Goal: Check status: Check status

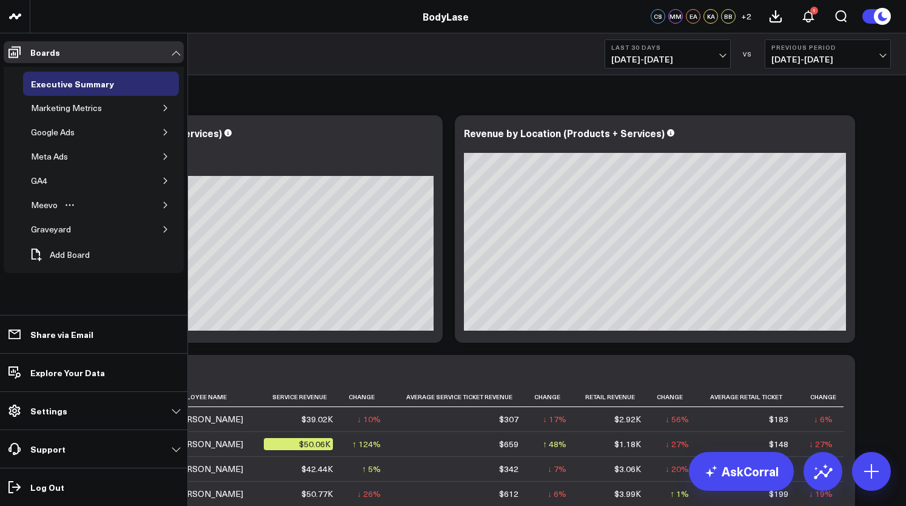
click at [161, 200] on button "button" at bounding box center [166, 205] width 12 height 12
click at [84, 250] on div "[PERSON_NAME] Metrics" at bounding box center [84, 257] width 95 height 23
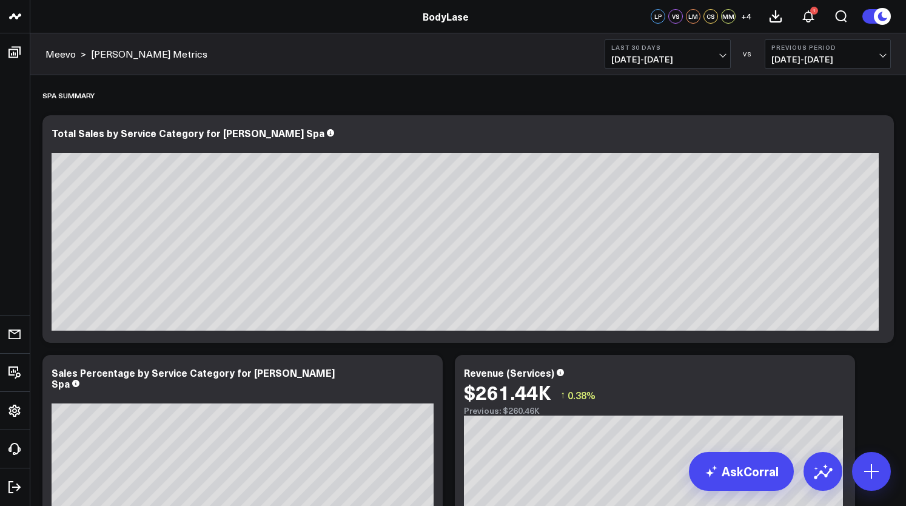
click at [665, 66] on button "Last 30 Days [DATE] - [DATE]" at bounding box center [668, 53] width 126 height 29
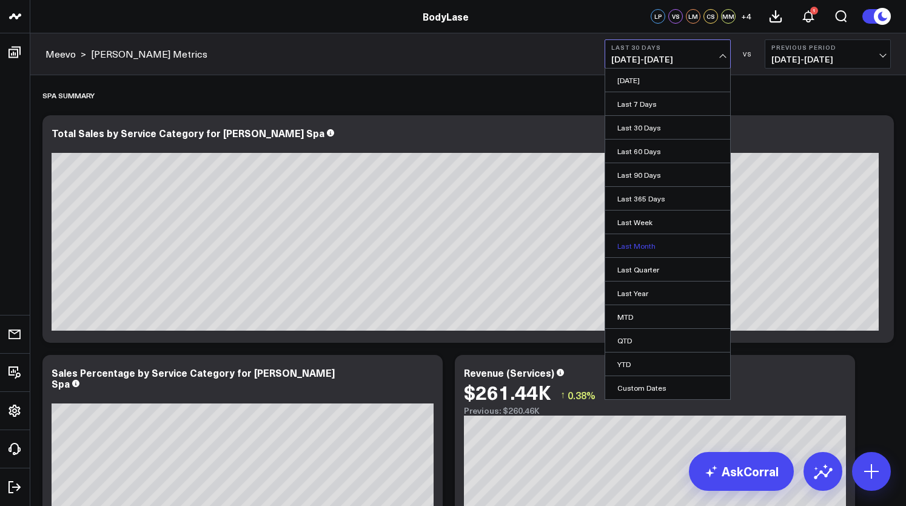
click at [637, 249] on link "Last Month" at bounding box center [667, 245] width 125 height 23
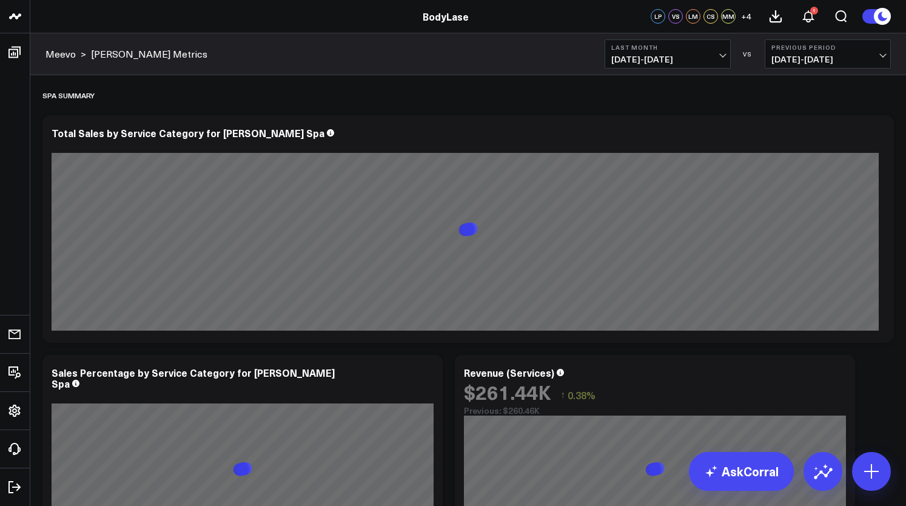
click at [813, 59] on span "08/01/25 - 08/31/25" at bounding box center [828, 60] width 113 height 10
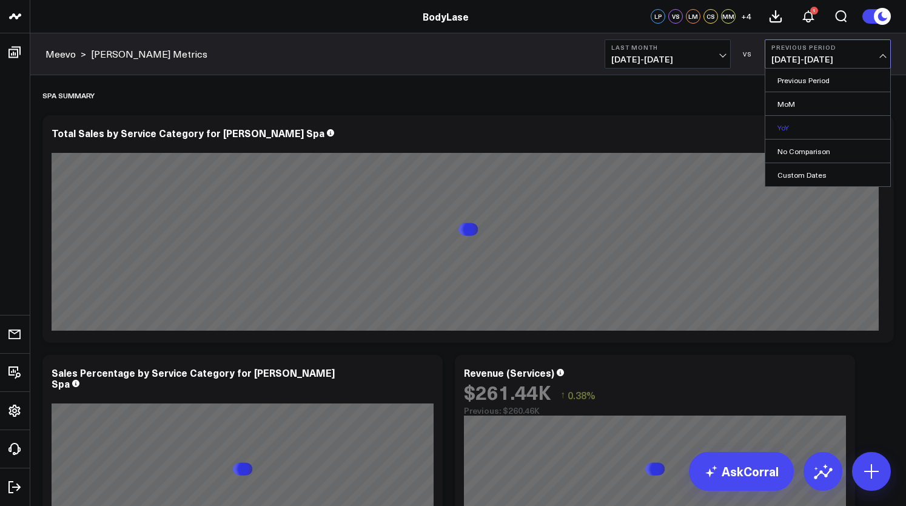
click at [797, 125] on link "YoY" at bounding box center [827, 127] width 125 height 23
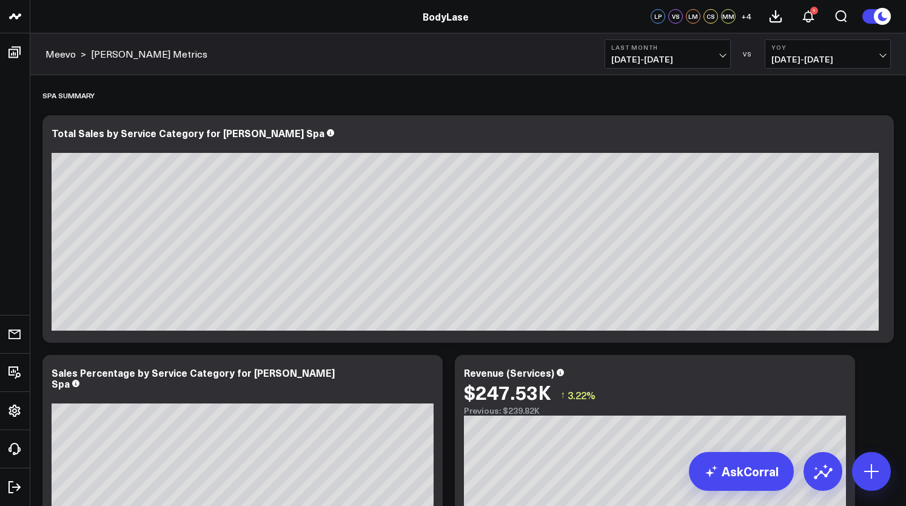
click at [694, 59] on span "09/01/25 - 09/30/25" at bounding box center [667, 60] width 113 height 10
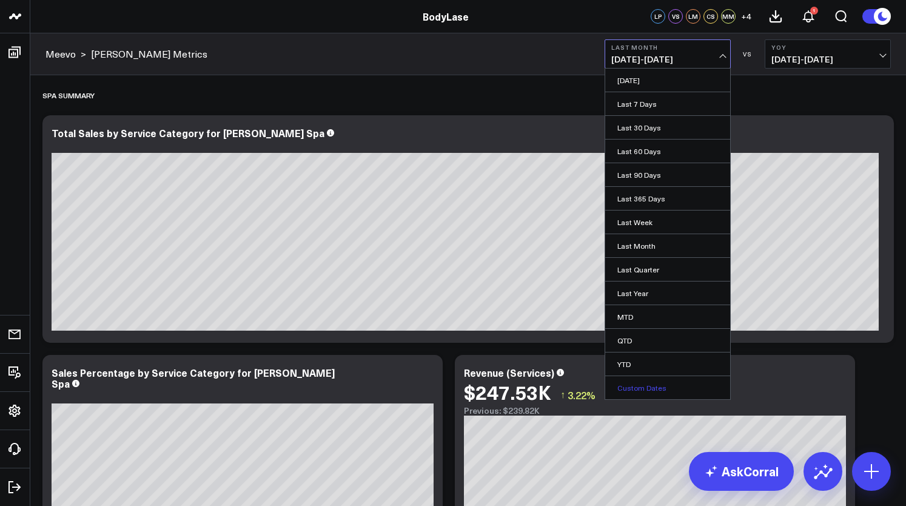
click at [633, 389] on link "Custom Dates" at bounding box center [667, 387] width 125 height 23
select select "9"
select select "2025"
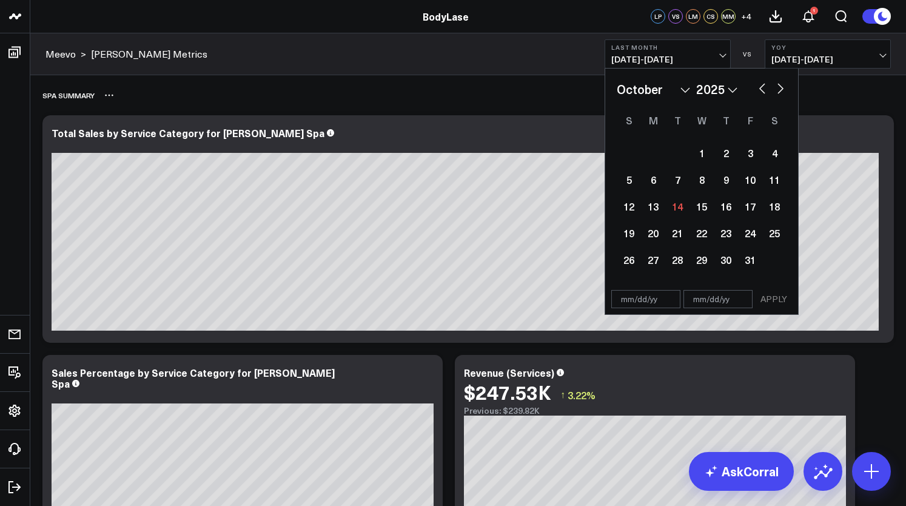
click at [860, 90] on div "Spa Summary" at bounding box center [468, 95] width 852 height 28
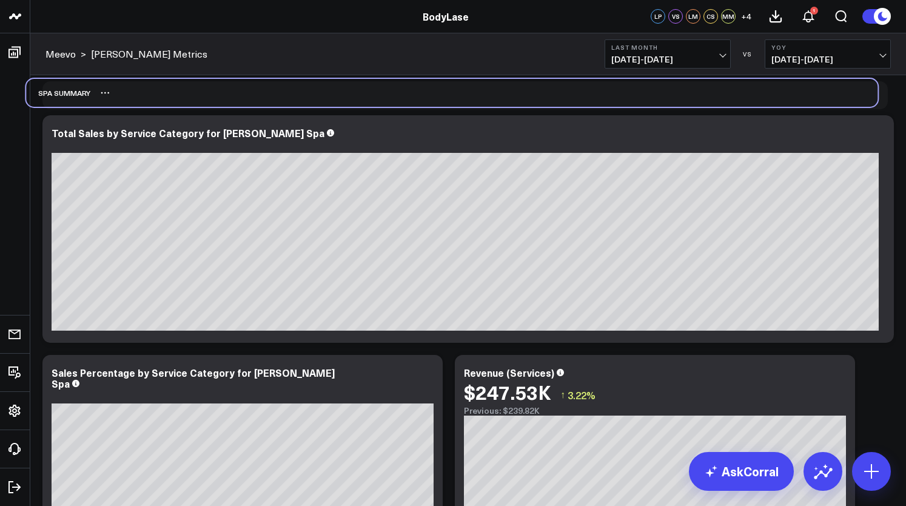
click at [844, 88] on div "Spa Summary" at bounding box center [452, 93] width 852 height 28
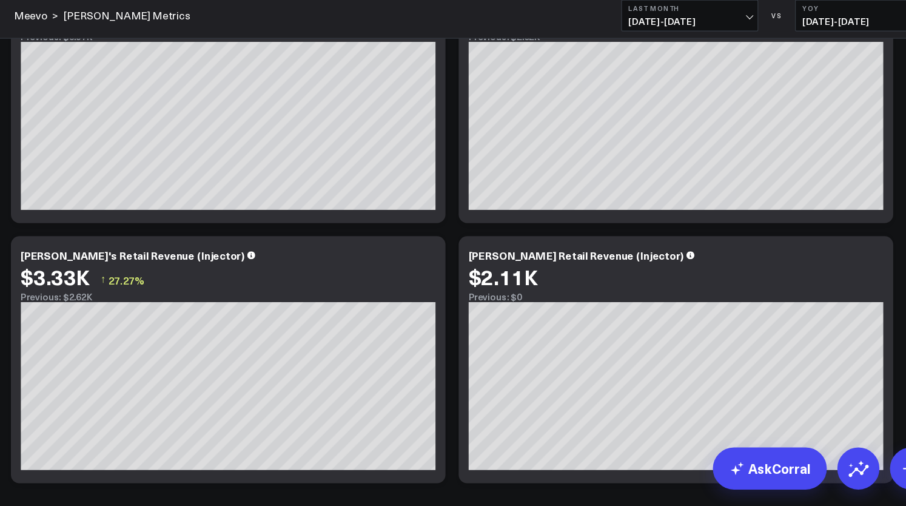
scroll to position [2637, 0]
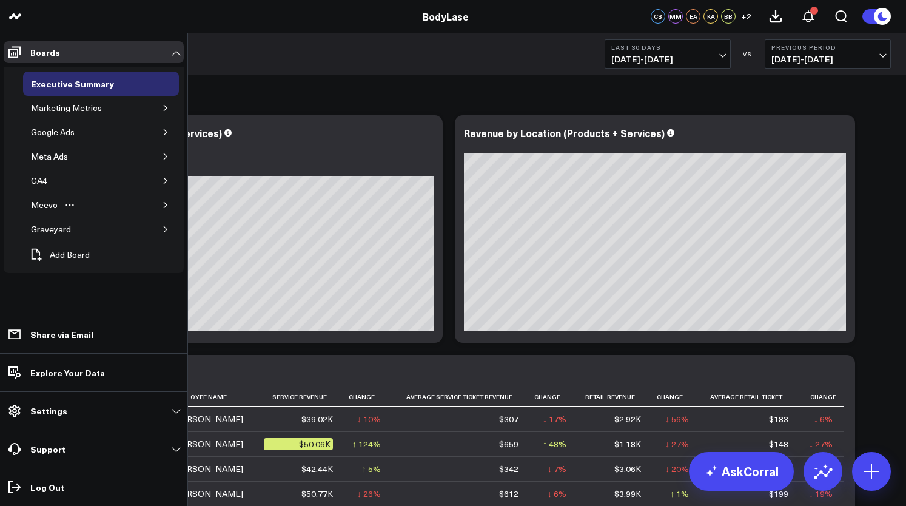
click at [161, 207] on button "button" at bounding box center [166, 205] width 12 height 12
click at [69, 252] on div "[PERSON_NAME] Metrics" at bounding box center [84, 257] width 95 height 23
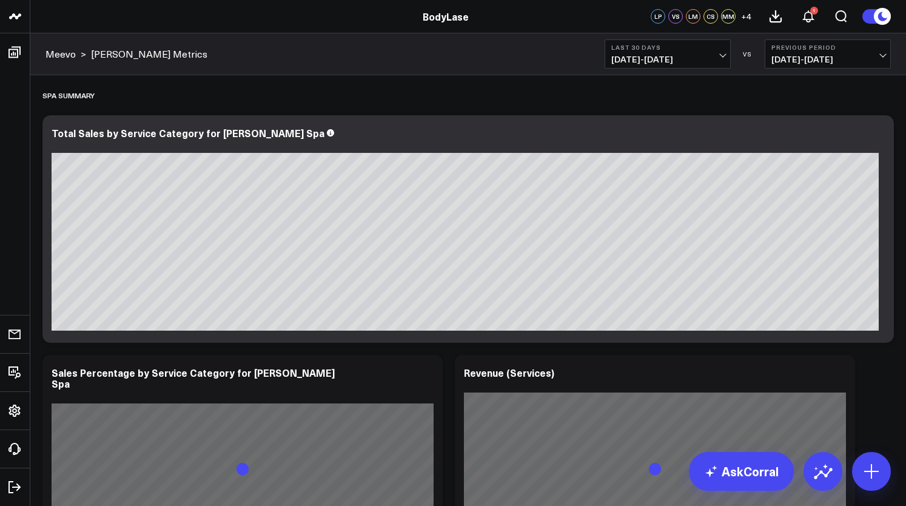
click at [665, 55] on span "[DATE] - [DATE]" at bounding box center [667, 60] width 113 height 10
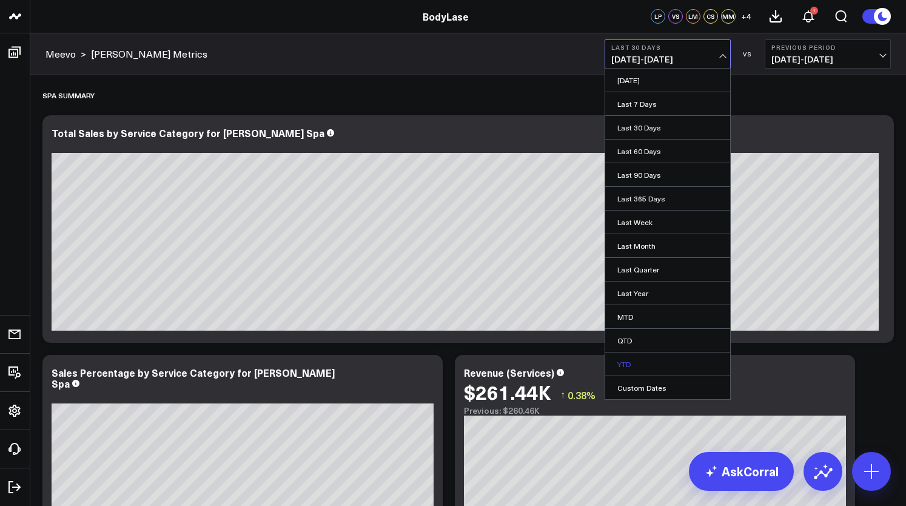
click at [634, 359] on link "YTD" at bounding box center [667, 363] width 125 height 23
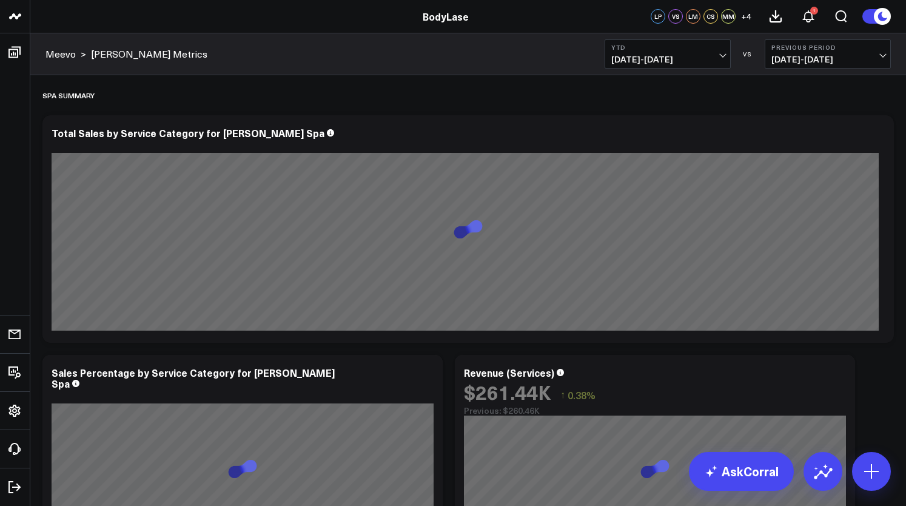
click at [664, 63] on span "[DATE] - [DATE]" at bounding box center [667, 60] width 113 height 10
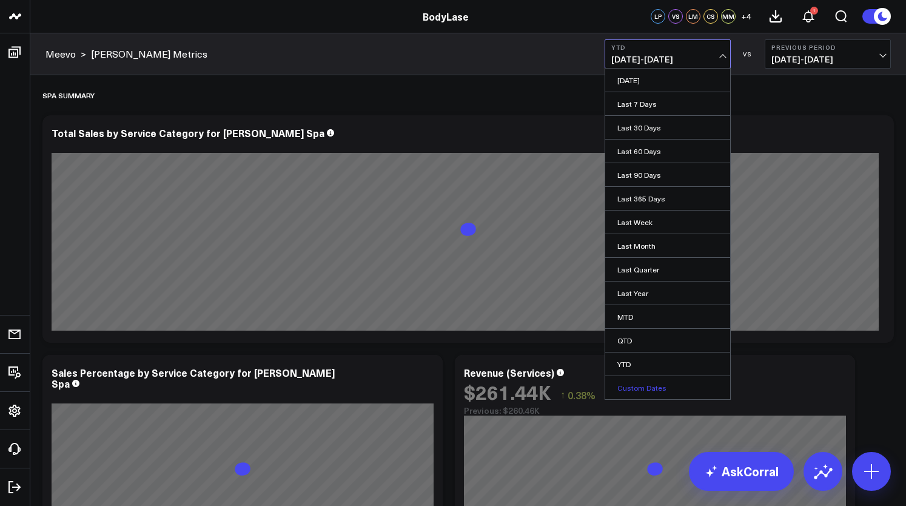
click at [641, 385] on link "Custom Dates" at bounding box center [667, 387] width 125 height 23
select select "9"
select select "2025"
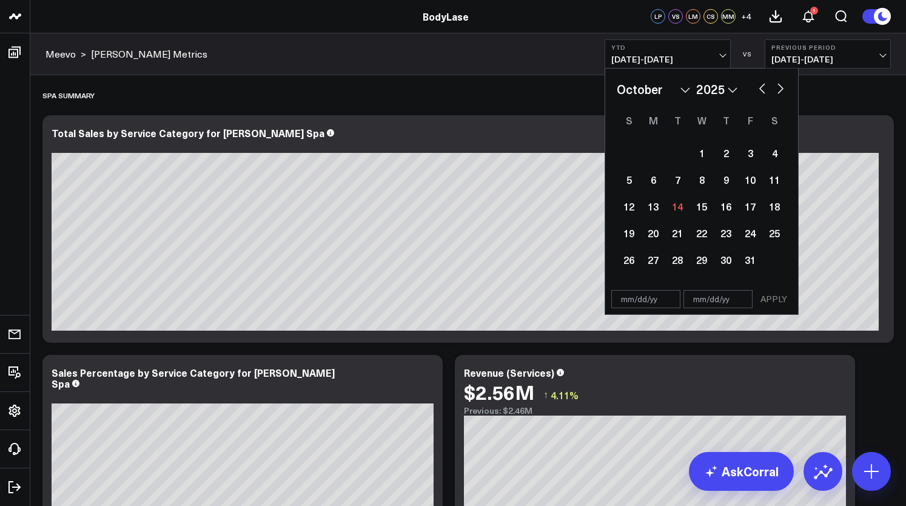
click at [631, 306] on input "text" at bounding box center [645, 299] width 69 height 18
select select "9"
select select "2025"
type input "[DATE]"
select select "2025"
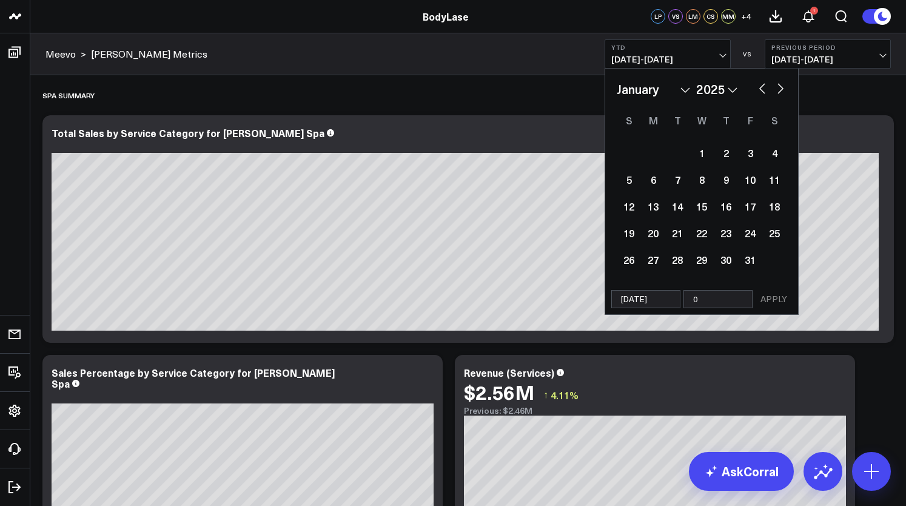
type input "09"
select select "2025"
type input "09/"
select select "2025"
type input "09/30/"
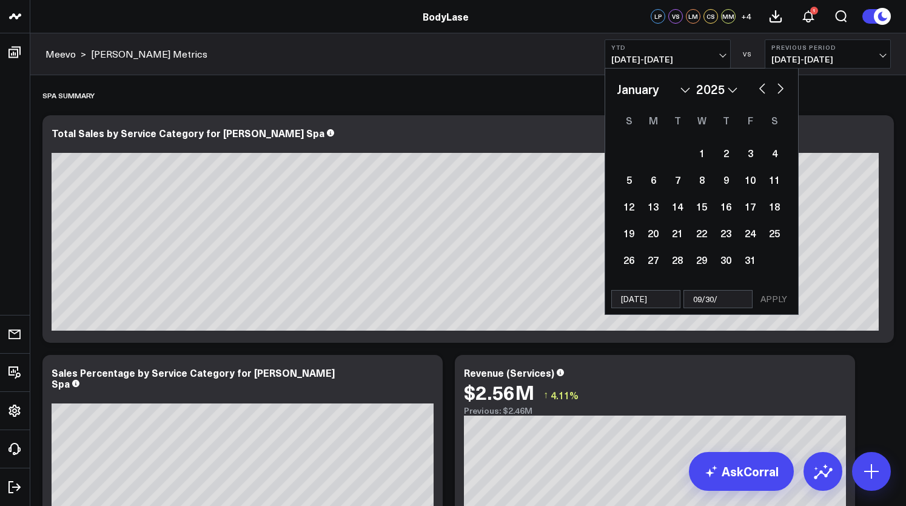
select select "2025"
type input "[DATE]"
select select "2025"
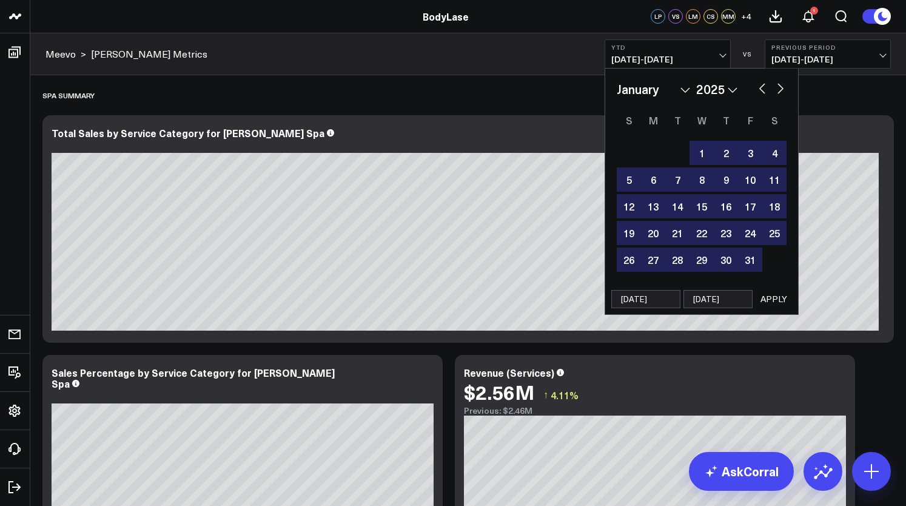
type input "[DATE]"
click at [769, 297] on button "APPLY" at bounding box center [774, 299] width 36 height 18
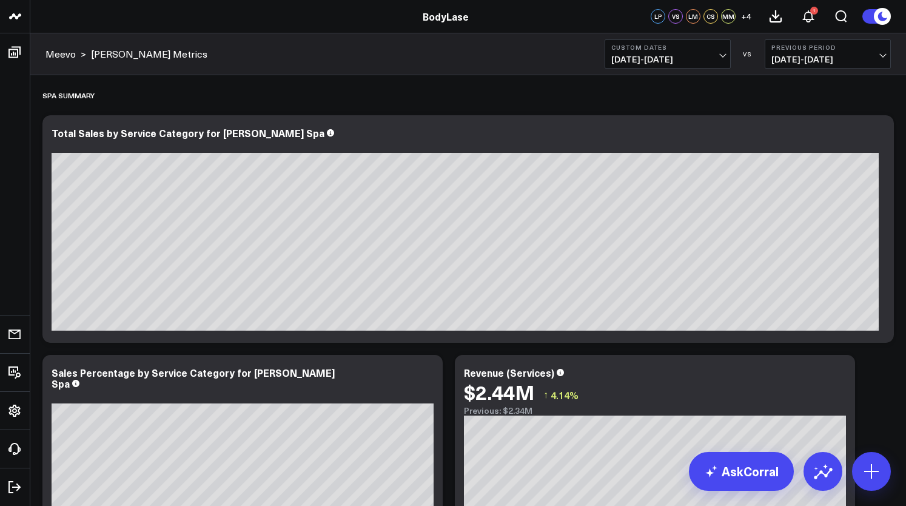
click at [781, 61] on span "[DATE] - [DATE]" at bounding box center [828, 60] width 113 height 10
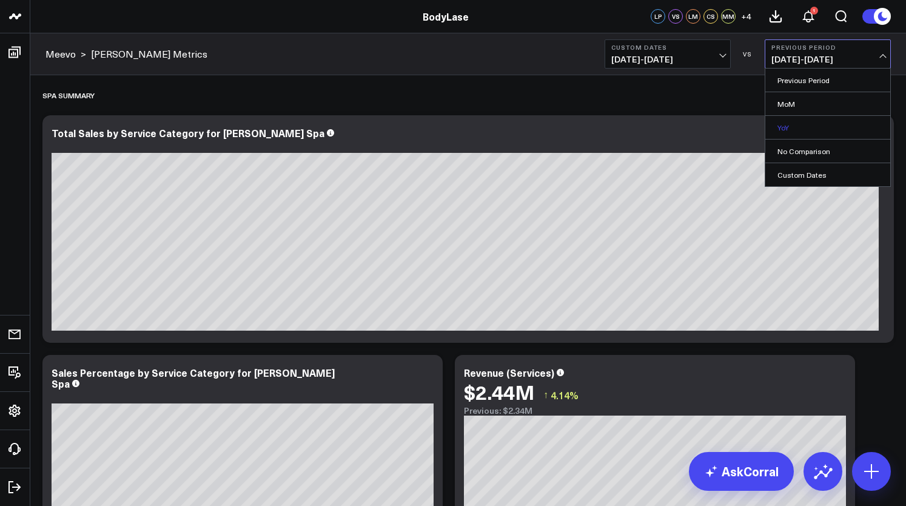
click at [788, 130] on link "YoY" at bounding box center [827, 127] width 125 height 23
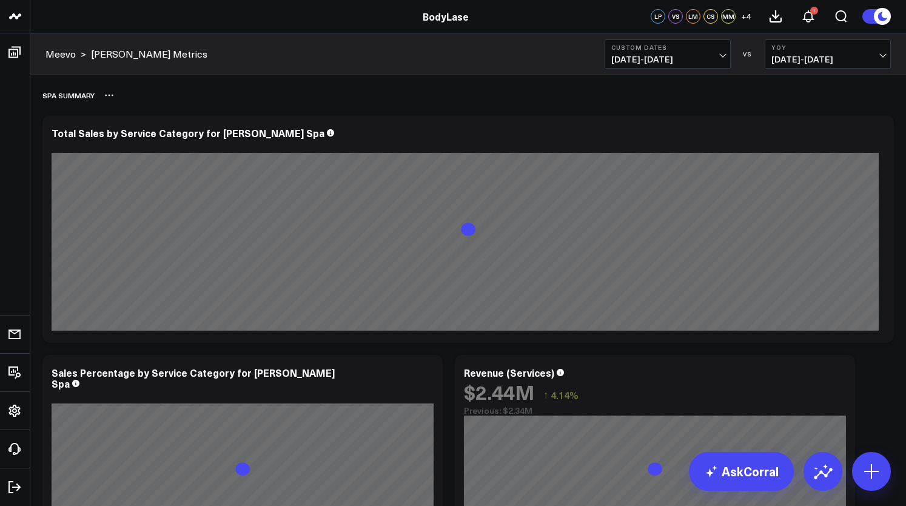
click at [664, 93] on div "Spa Summary" at bounding box center [468, 95] width 852 height 28
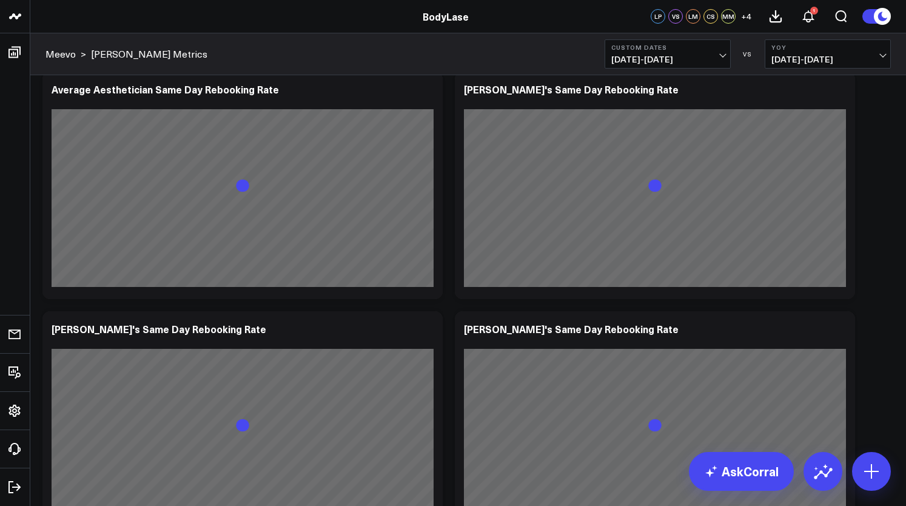
scroll to position [6123, 0]
